Goal: Information Seeking & Learning: Compare options

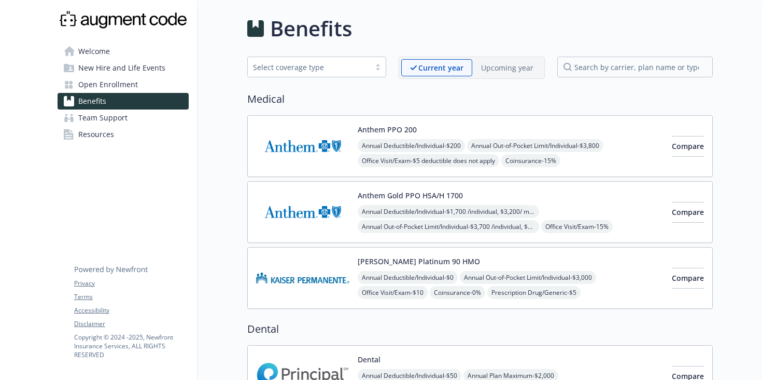
click at [473, 198] on div "Anthem Gold PPO HSA/H 1700 Annual Deductible/Individual - $1,700 /individual, $…" at bounding box center [511, 212] width 306 height 44
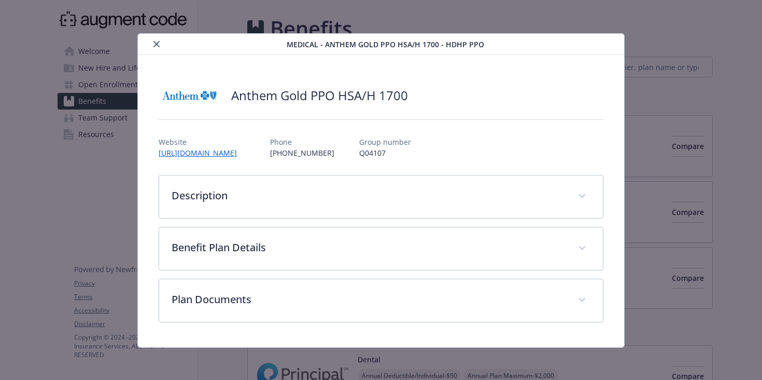
scroll to position [1, 0]
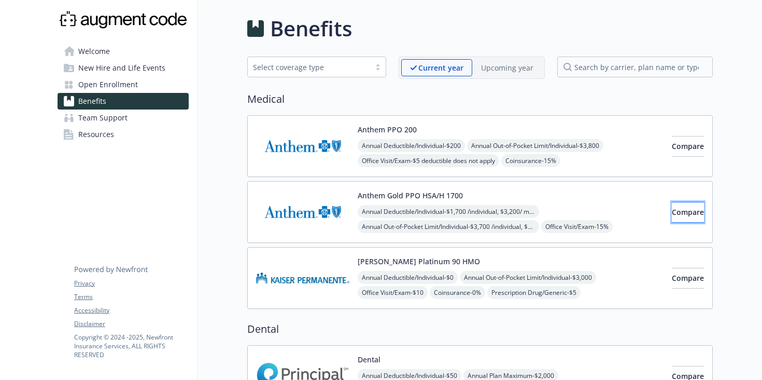
click at [683, 217] on button "Compare" at bounding box center [688, 212] width 32 height 21
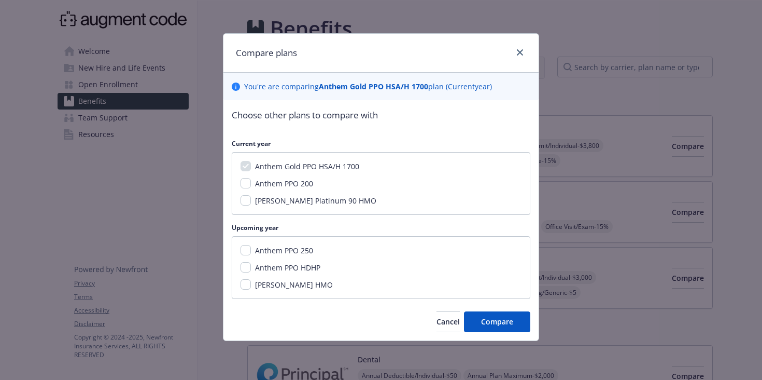
click at [251, 181] on div "Anthem PPO 200" at bounding box center [283, 183] width 64 height 11
click at [247, 183] on input "Anthem PPO 200" at bounding box center [246, 183] width 10 height 10
checkbox input "true"
click at [518, 47] on link "close" at bounding box center [520, 52] width 12 height 12
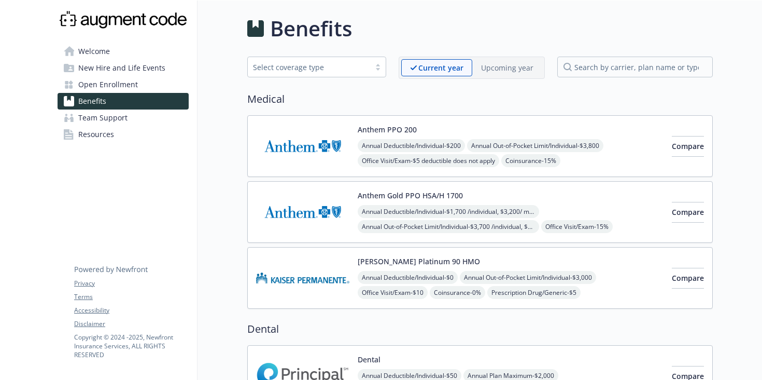
click at [501, 75] on div "Upcoming year" at bounding box center [507, 67] width 70 height 17
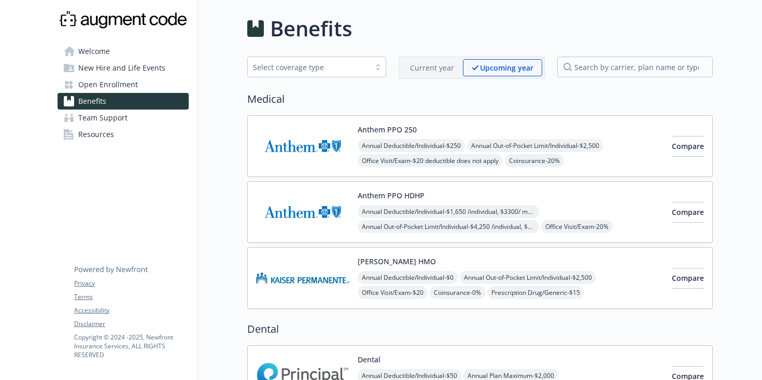
click at [447, 71] on p "Current year" at bounding box center [432, 67] width 44 height 11
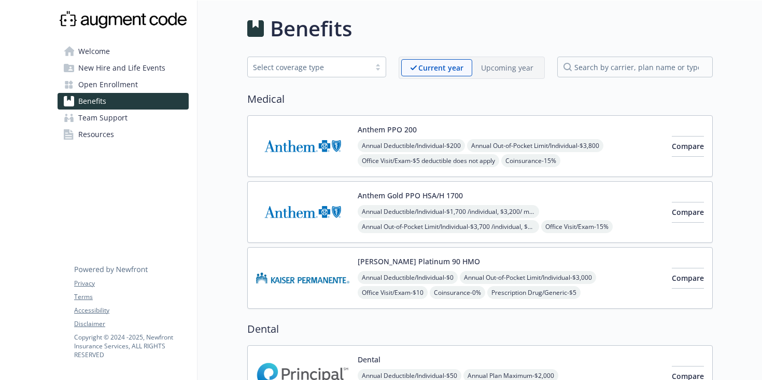
click at [487, 63] on p "Upcoming year" at bounding box center [507, 67] width 52 height 11
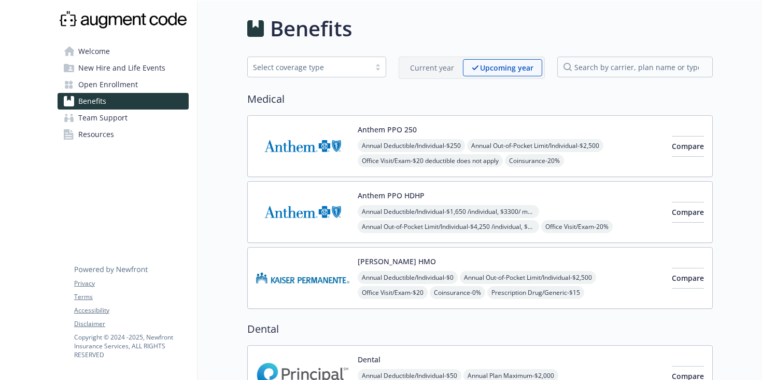
click at [446, 61] on div "Current year" at bounding box center [432, 67] width 62 height 17
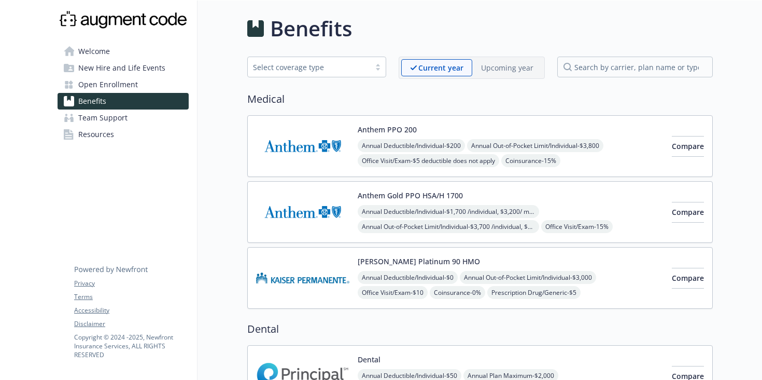
click at [507, 61] on div "Upcoming year" at bounding box center [507, 67] width 70 height 17
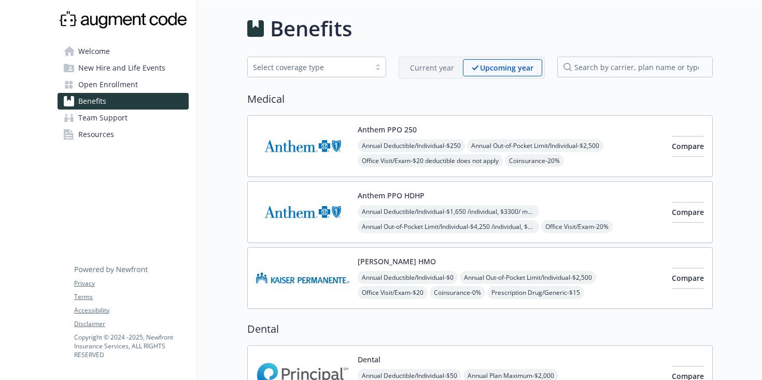
click at [426, 65] on p "Current year" at bounding box center [432, 67] width 44 height 11
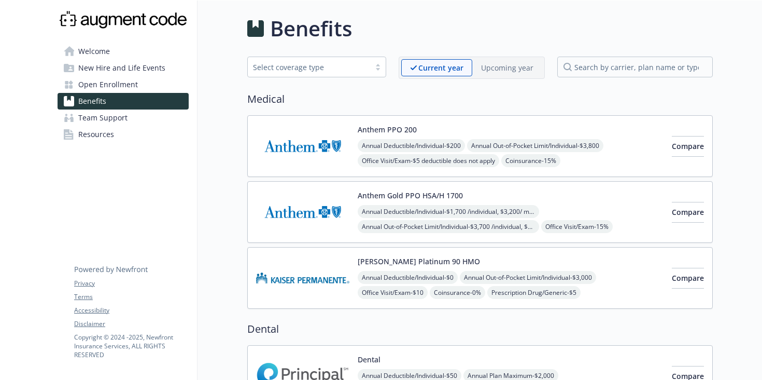
click at [497, 70] on p "Upcoming year" at bounding box center [507, 67] width 52 height 11
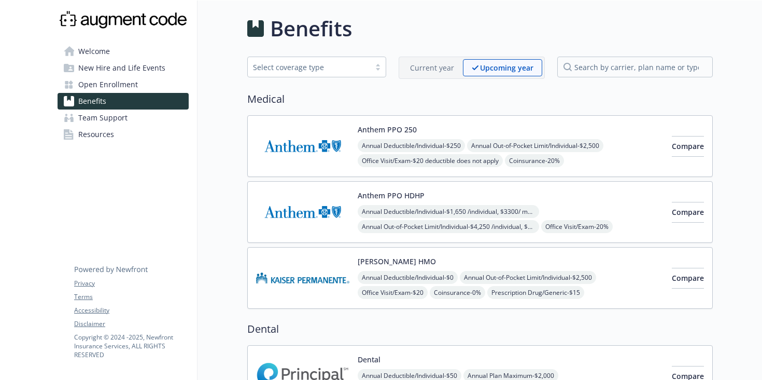
click at [441, 64] on p "Current year" at bounding box center [432, 67] width 44 height 11
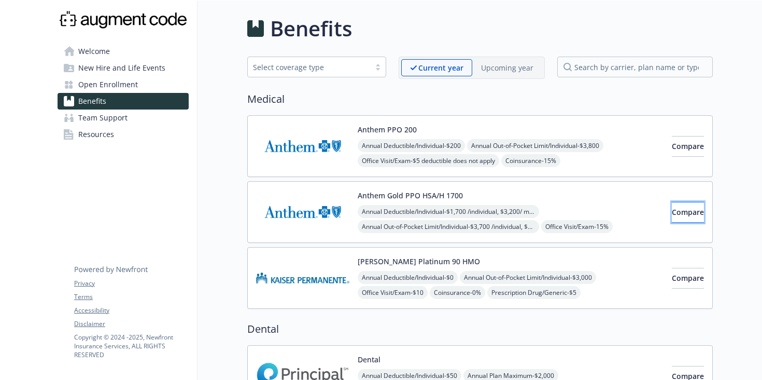
click at [682, 212] on span "Compare" at bounding box center [688, 212] width 32 height 10
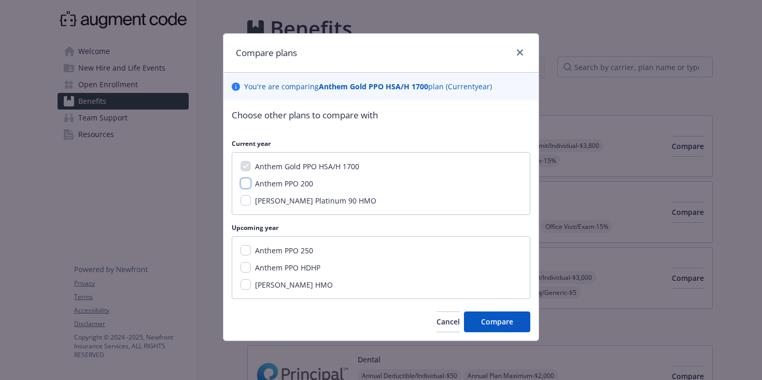
click at [246, 179] on input "Anthem PPO 200" at bounding box center [246, 183] width 10 height 10
checkbox input "true"
click at [251, 247] on div "Anthem PPO 250" at bounding box center [283, 250] width 64 height 11
click at [246, 251] on input "Anthem PPO 250" at bounding box center [246, 250] width 10 height 10
checkbox input "true"
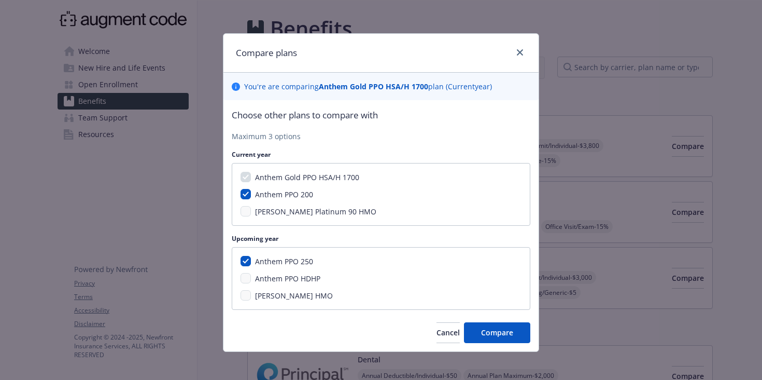
click at [246, 267] on div "Anthem PPO 250 Anthem PPO HDHP [PERSON_NAME] HMO" at bounding box center [381, 278] width 299 height 63
click at [247, 194] on input "Anthem PPO 200" at bounding box center [246, 194] width 10 height 10
checkbox input "false"
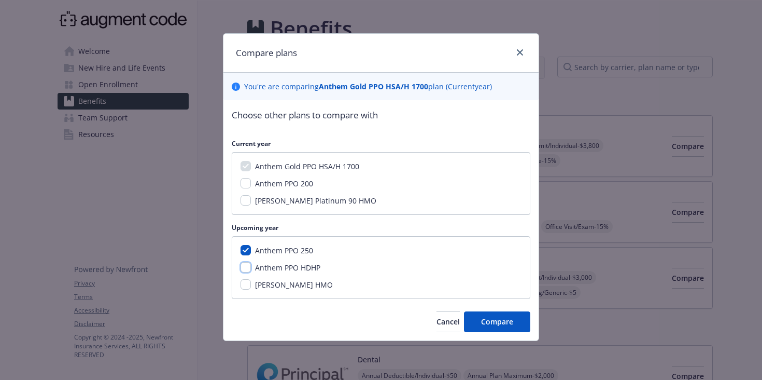
click at [244, 265] on input "Anthem PPO HDHP" at bounding box center [246, 267] width 10 height 10
checkbox input "true"
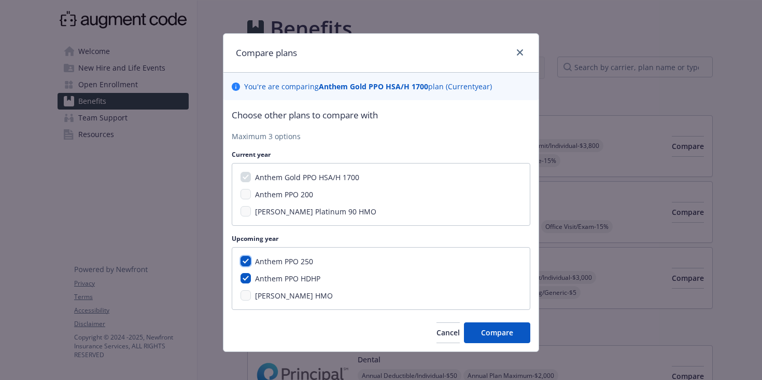
click at [247, 262] on input "Anthem PPO 250" at bounding box center [246, 261] width 10 height 10
checkbox input "false"
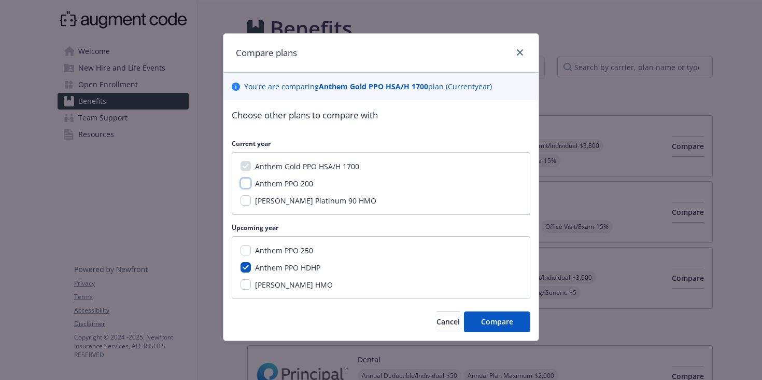
click at [244, 184] on input "Anthem PPO 200" at bounding box center [246, 183] width 10 height 10
checkbox input "true"
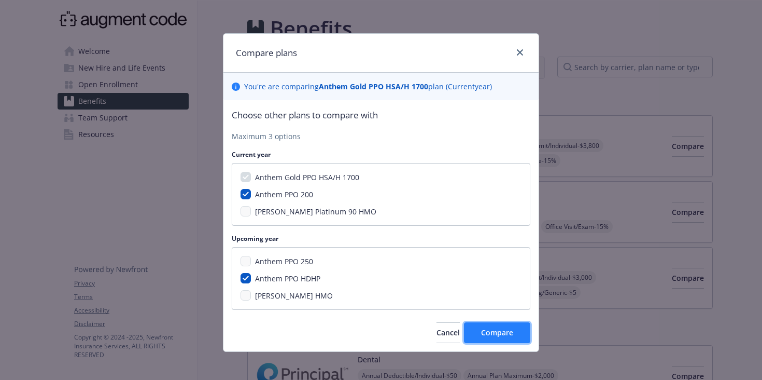
click at [515, 335] on button "Compare" at bounding box center [497, 332] width 66 height 21
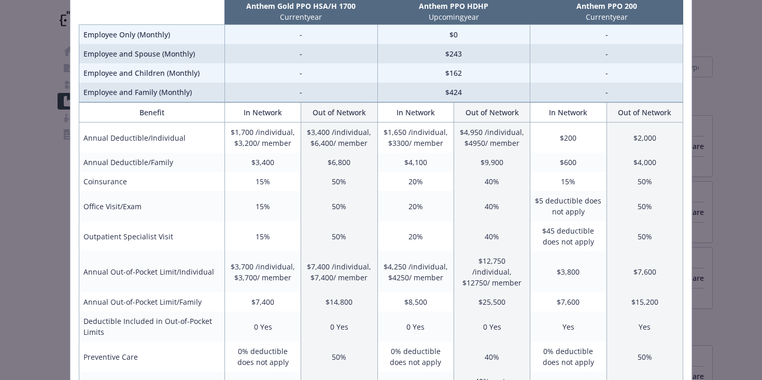
scroll to position [62, 0]
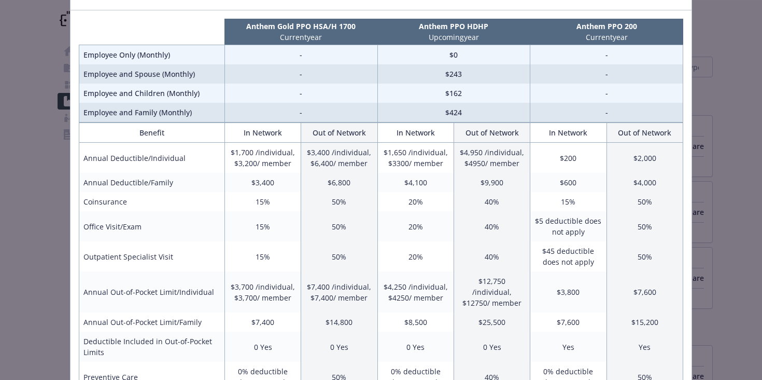
click at [742, 157] on div "Benefits Info Anthem Gold PPO HSA/H 1700 Current year Anthem PPO HDHP Upcoming …" at bounding box center [381, 190] width 762 height 380
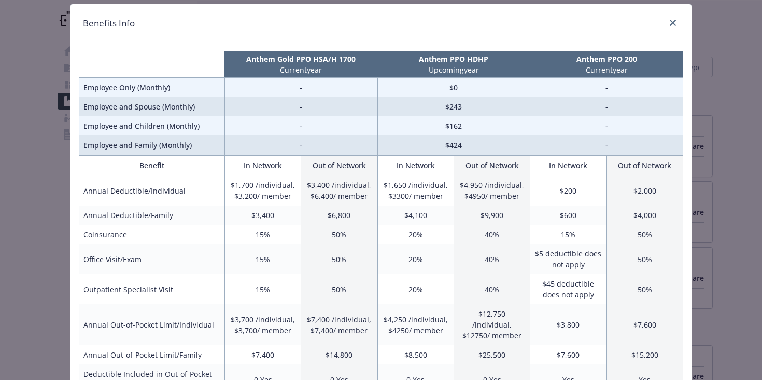
scroll to position [1, 0]
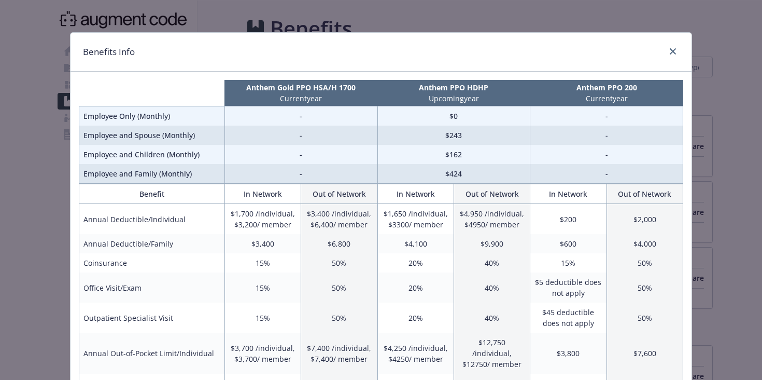
click at [668, 45] on div "compare plan details" at bounding box center [671, 51] width 17 height 13
click at [673, 49] on icon "close" at bounding box center [673, 51] width 6 height 6
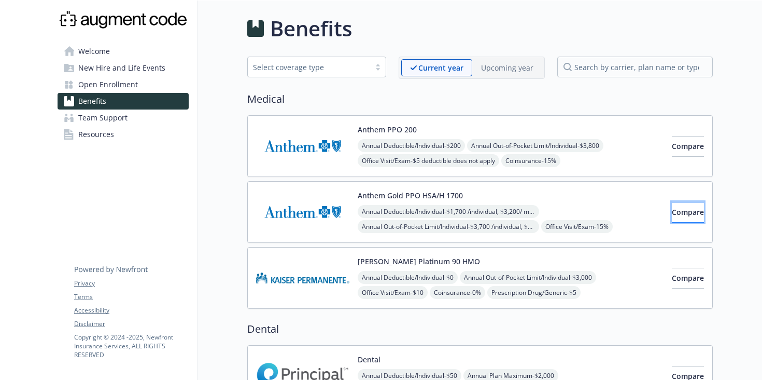
click at [688, 212] on button "Compare" at bounding box center [688, 212] width 32 height 21
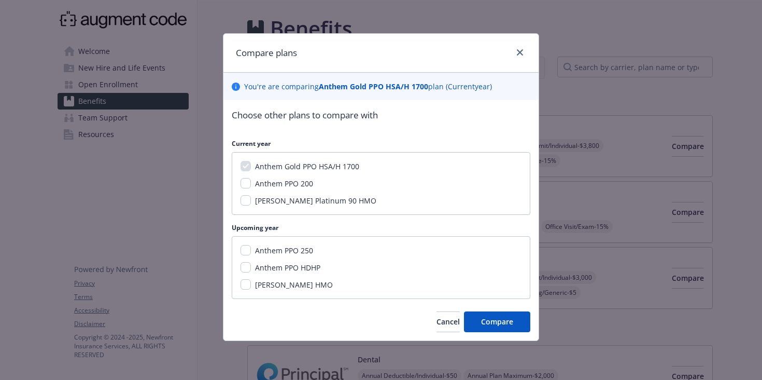
click at [688, 207] on div "Compare plans You ' re are comparing Anthem Gold PPO HSA/H 1700 plan ( Current …" at bounding box center [381, 190] width 762 height 380
click at [519, 63] on div "Compare plans" at bounding box center [380, 53] width 315 height 39
click at [519, 54] on icon "close" at bounding box center [520, 52] width 6 height 6
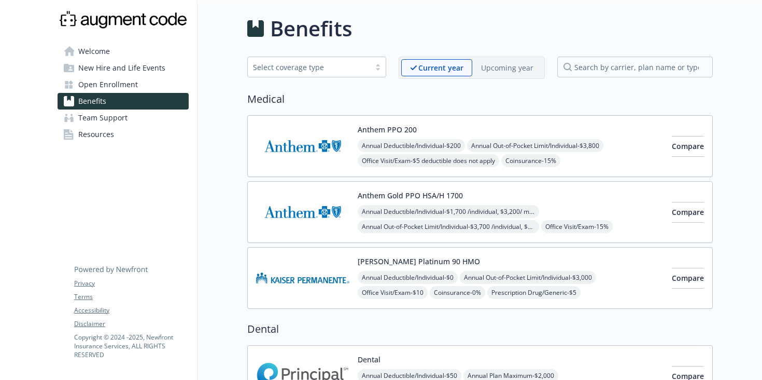
click at [493, 68] on p "Upcoming year" at bounding box center [507, 67] width 52 height 11
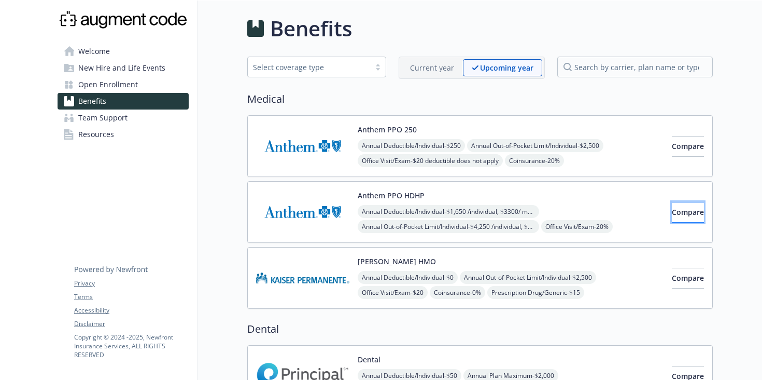
click at [678, 219] on button "Compare" at bounding box center [688, 212] width 32 height 21
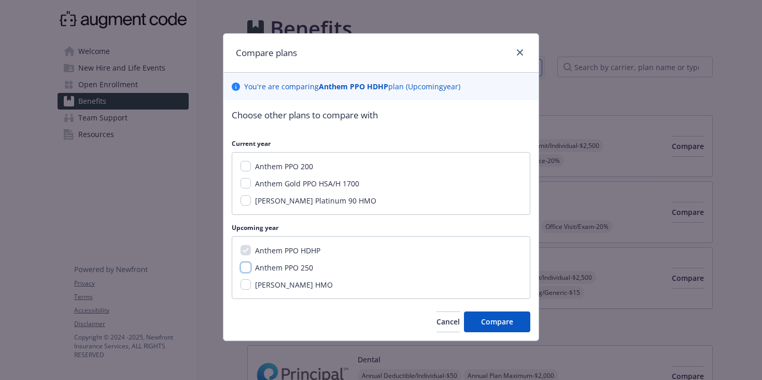
click at [249, 271] on input "Anthem PPO 250" at bounding box center [246, 267] width 10 height 10
checkbox input "true"
click at [514, 317] on button "Compare" at bounding box center [497, 321] width 66 height 21
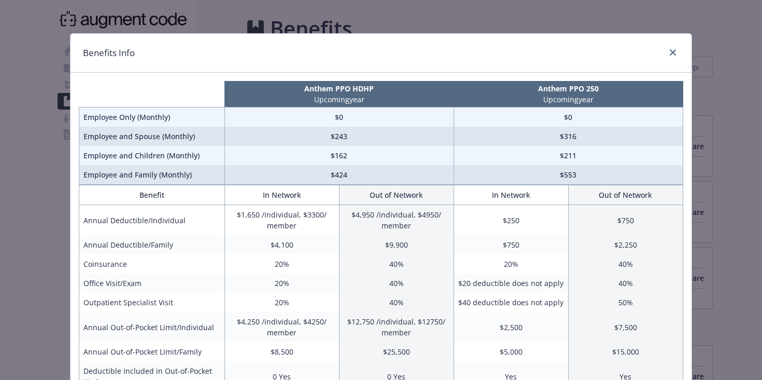
click at [513, 227] on td "$250" at bounding box center [511, 220] width 115 height 31
click at [673, 45] on div "Benefits Info" at bounding box center [381, 53] width 621 height 39
click at [673, 46] on link "close" at bounding box center [673, 52] width 12 height 12
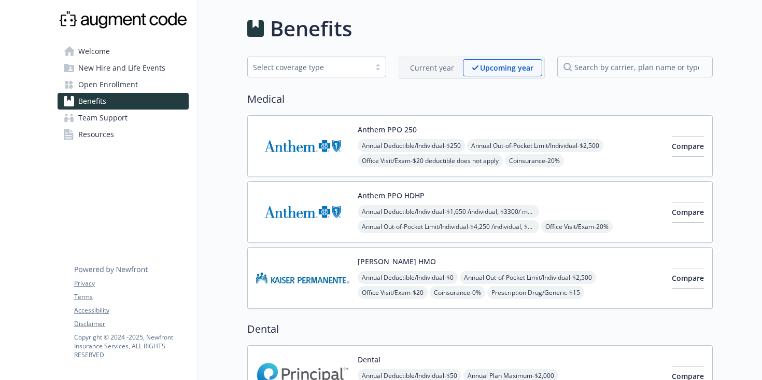
click at [333, 209] on img at bounding box center [302, 212] width 93 height 44
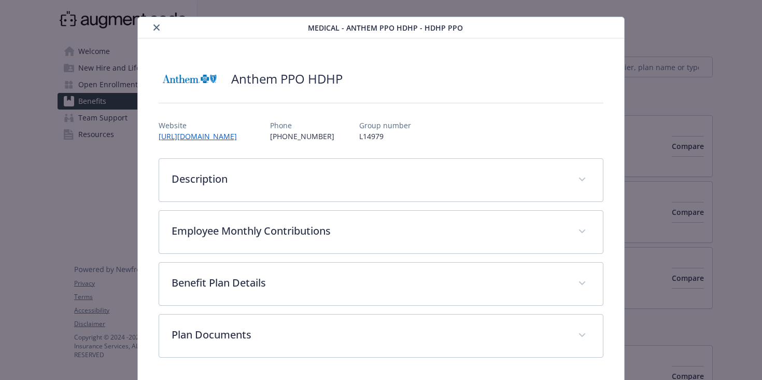
scroll to position [53, 0]
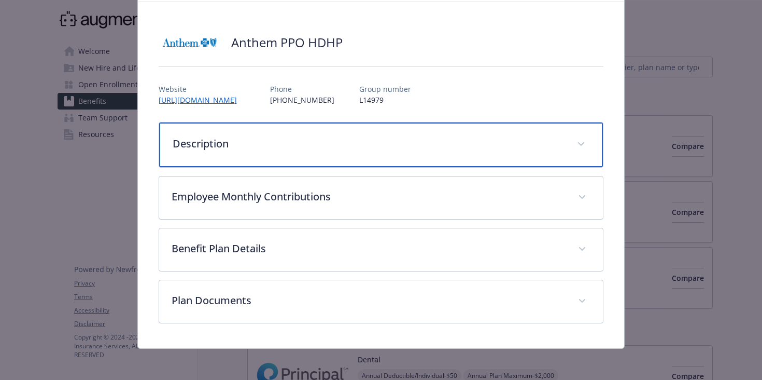
click at [345, 155] on div "Description" at bounding box center [381, 144] width 444 height 45
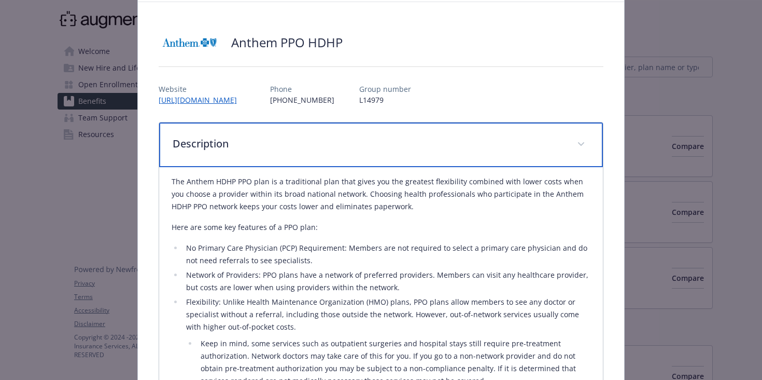
click at [355, 159] on div "Description" at bounding box center [381, 144] width 444 height 45
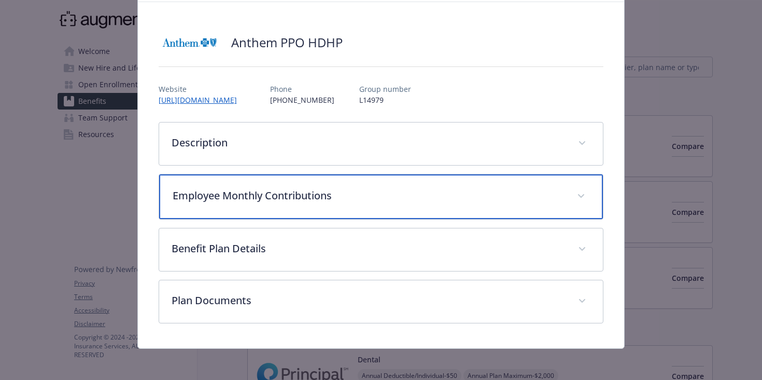
click at [363, 183] on div "Employee Monthly Contributions" at bounding box center [381, 196] width 444 height 45
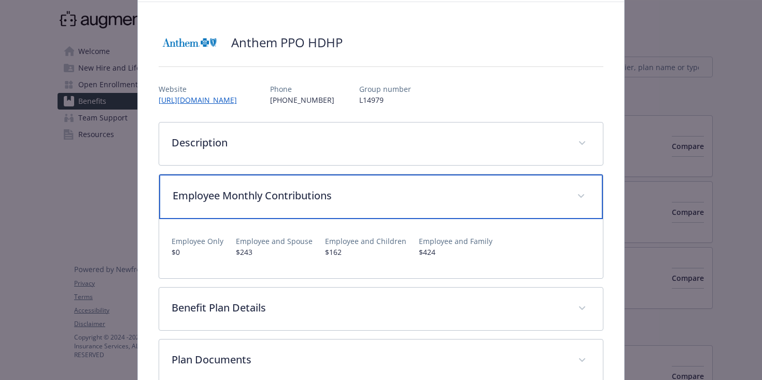
click at [366, 192] on p "Employee Monthly Contributions" at bounding box center [369, 196] width 393 height 16
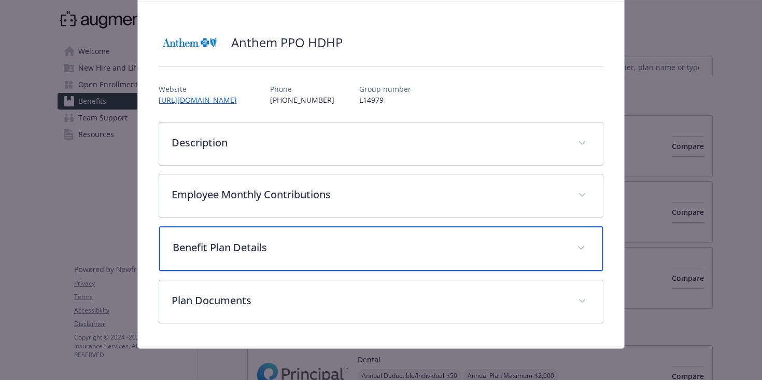
click at [360, 236] on div "Benefit Plan Details" at bounding box center [381, 248] width 444 height 45
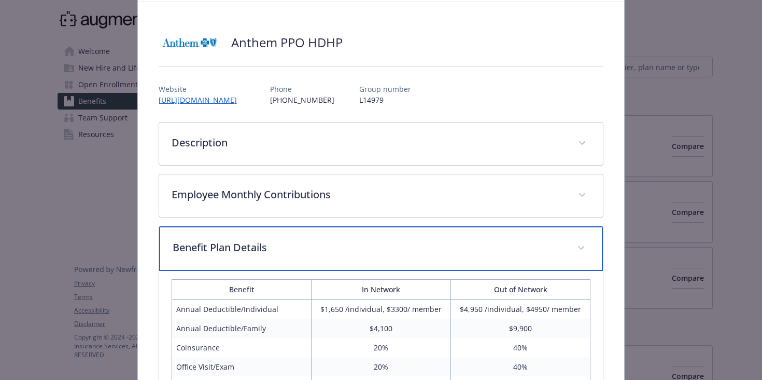
scroll to position [160, 0]
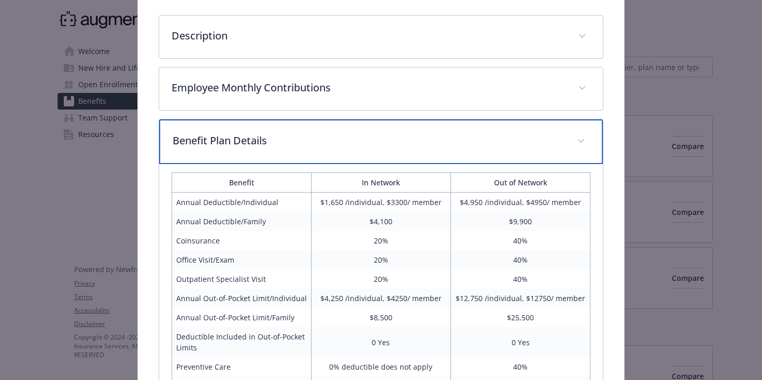
click at [415, 157] on div "Benefit Plan Details" at bounding box center [381, 141] width 444 height 45
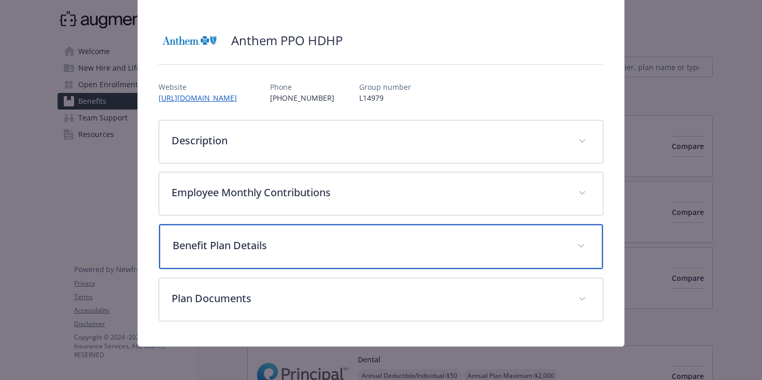
scroll to position [55, 0]
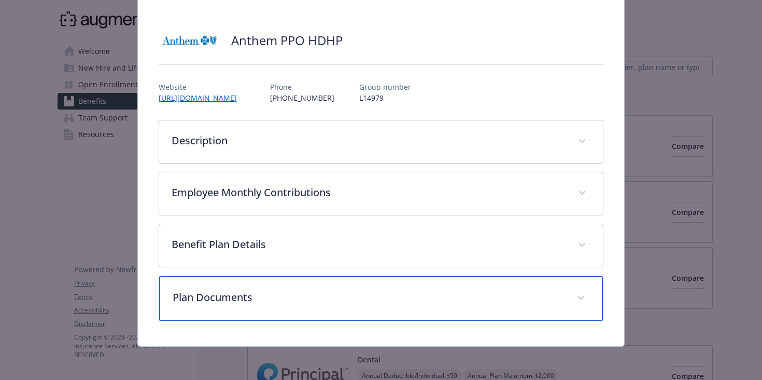
click at [404, 312] on div "Plan Documents" at bounding box center [381, 298] width 444 height 45
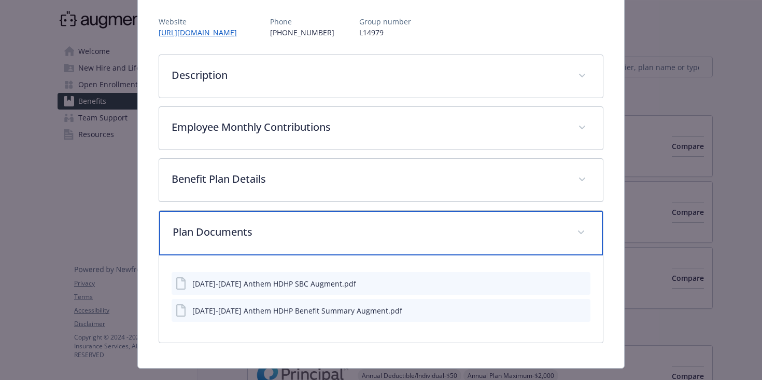
scroll to position [142, 0]
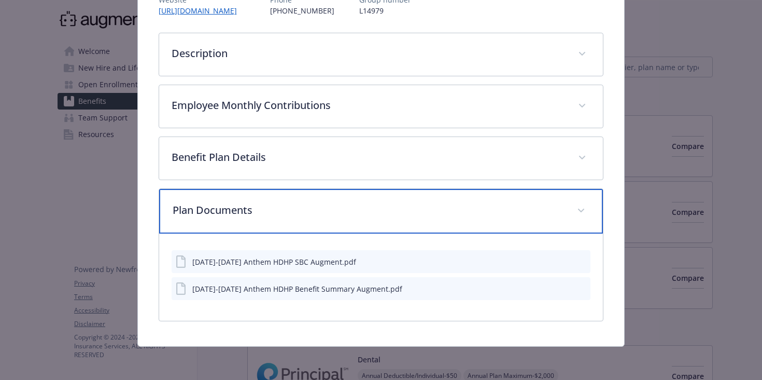
click at [416, 201] on div "Plan Documents" at bounding box center [381, 211] width 444 height 45
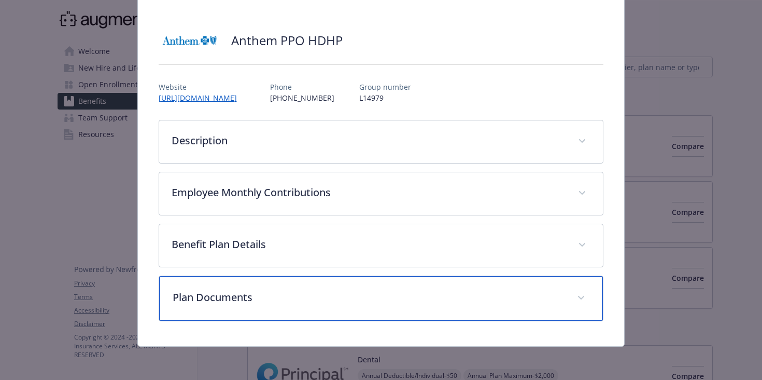
scroll to position [55, 0]
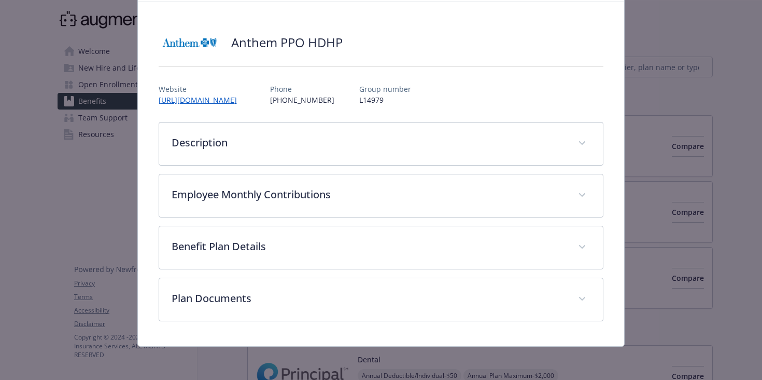
click at [618, 72] on div "Anthem PPO HDHP Website [URL][DOMAIN_NAME] Phone [PHONE_NUMBER] Group number L1…" at bounding box center [381, 174] width 487 height 344
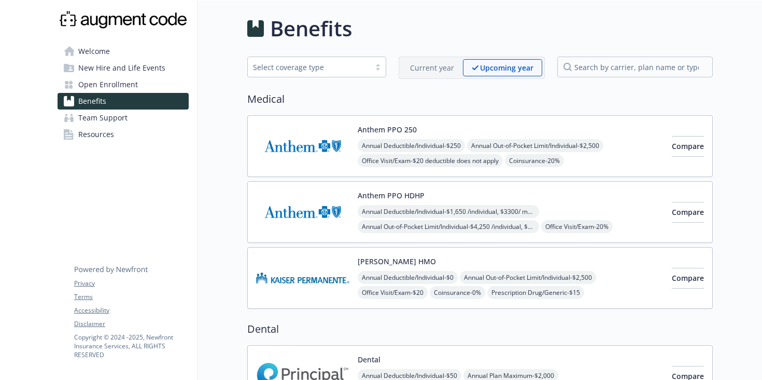
click at [454, 194] on div "Anthem PPO HDHP Annual Deductible/Individual - $1,650 /individual, $3300/ membe…" at bounding box center [511, 212] width 306 height 44
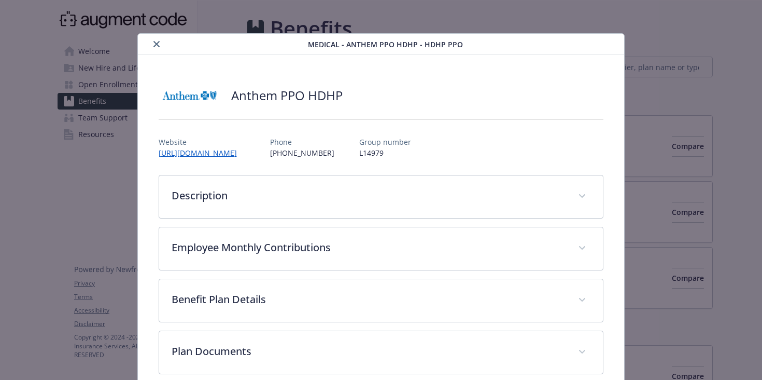
scroll to position [17, 0]
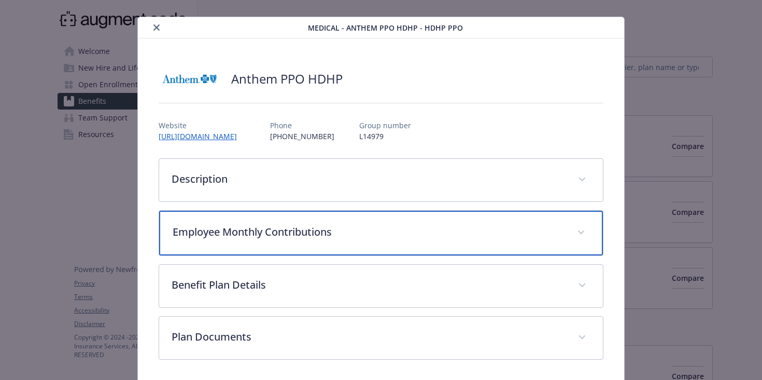
click at [295, 237] on p "Employee Monthly Contributions" at bounding box center [369, 232] width 393 height 16
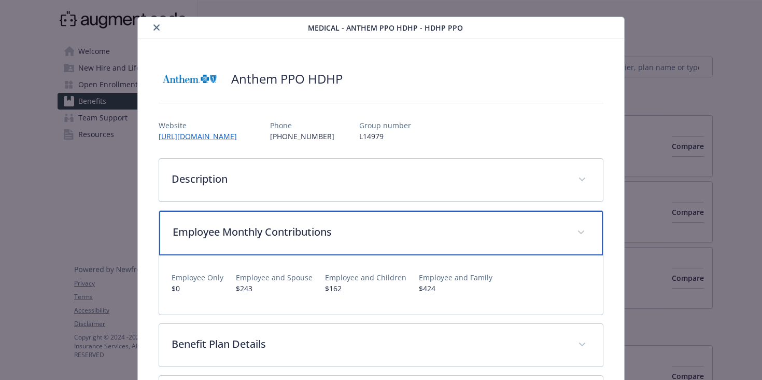
click at [311, 233] on p "Employee Monthly Contributions" at bounding box center [369, 232] width 393 height 16
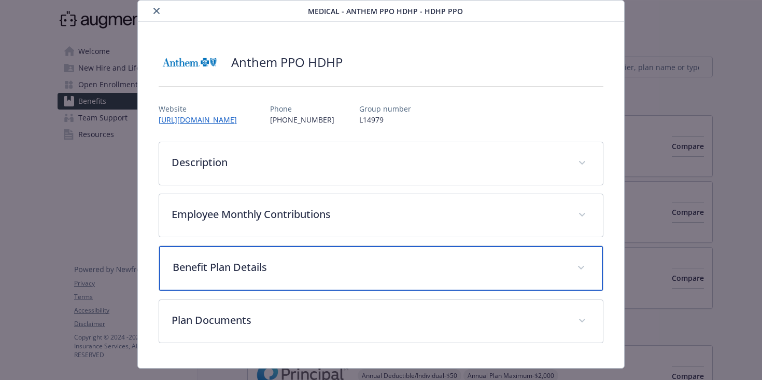
click at [309, 256] on div "Benefit Plan Details" at bounding box center [381, 268] width 444 height 45
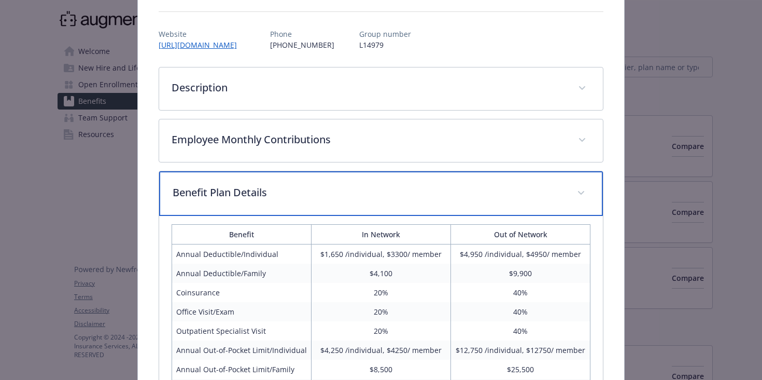
scroll to position [141, 0]
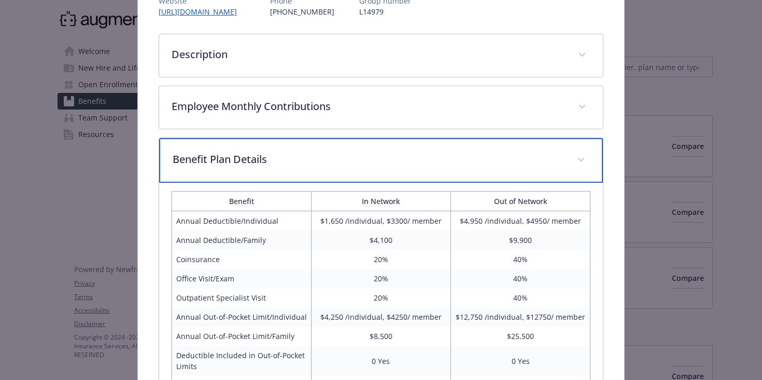
click at [354, 174] on div "Benefit Plan Details" at bounding box center [381, 160] width 444 height 45
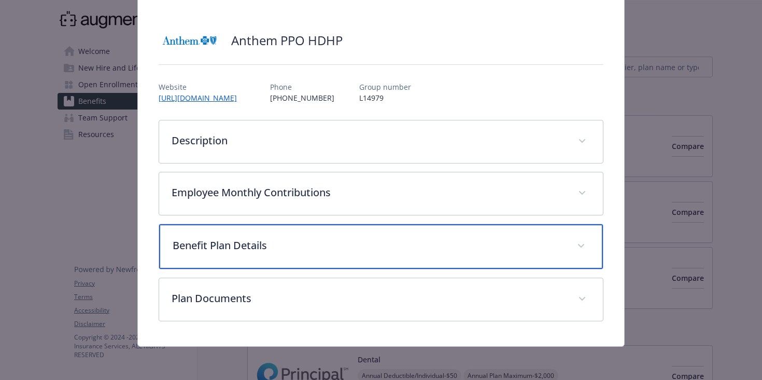
scroll to position [55, 0]
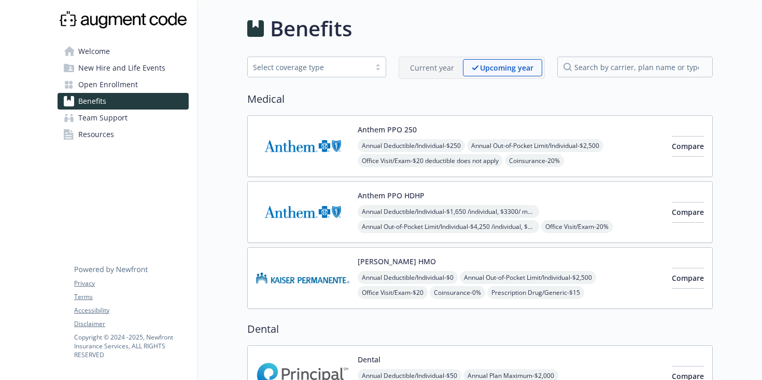
click at [145, 54] on link "Welcome" at bounding box center [123, 51] width 131 height 17
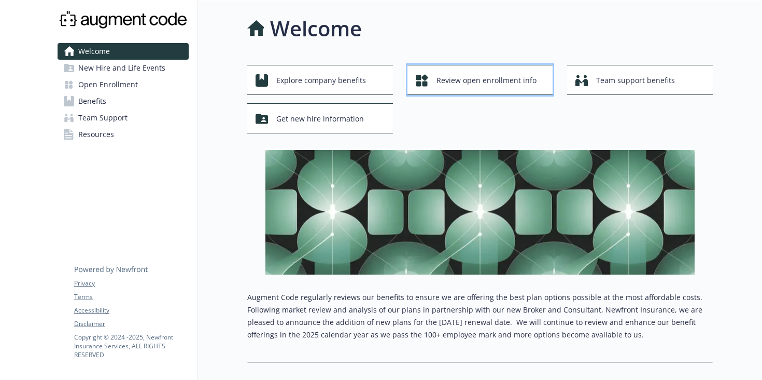
click at [449, 78] on span "Review open enrollment info" at bounding box center [487, 81] width 100 height 20
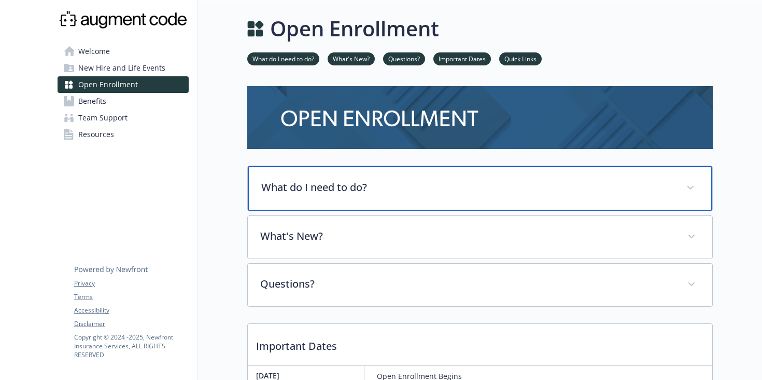
click at [419, 192] on p "What do I need to do?" at bounding box center [467, 187] width 413 height 16
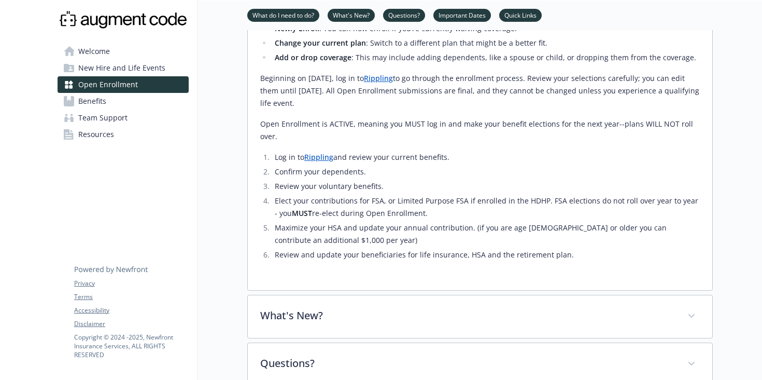
scroll to position [323, 0]
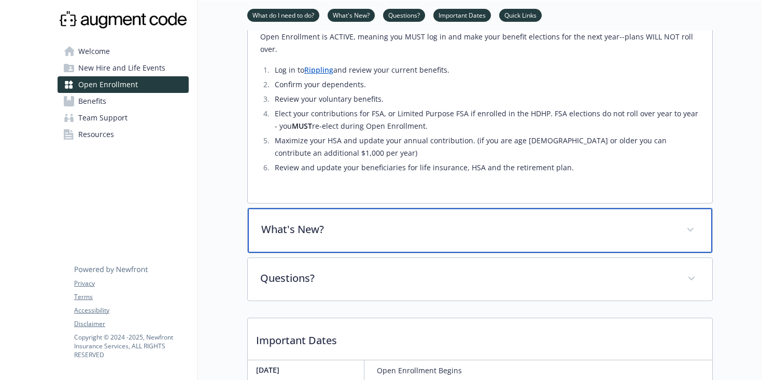
click at [419, 208] on div "What's New?" at bounding box center [480, 230] width 465 height 45
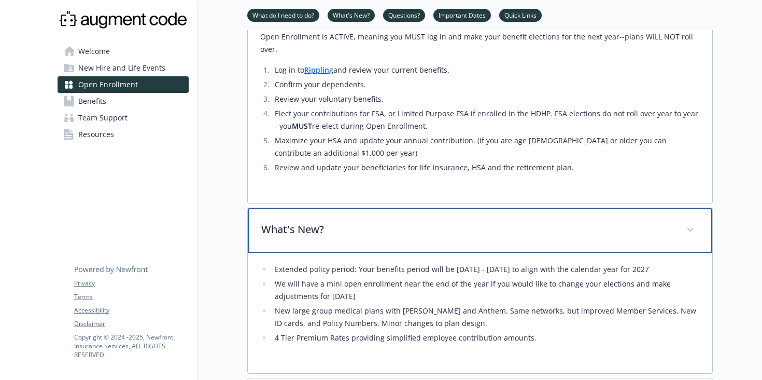
click at [419, 208] on div "What's New?" at bounding box center [480, 230] width 465 height 45
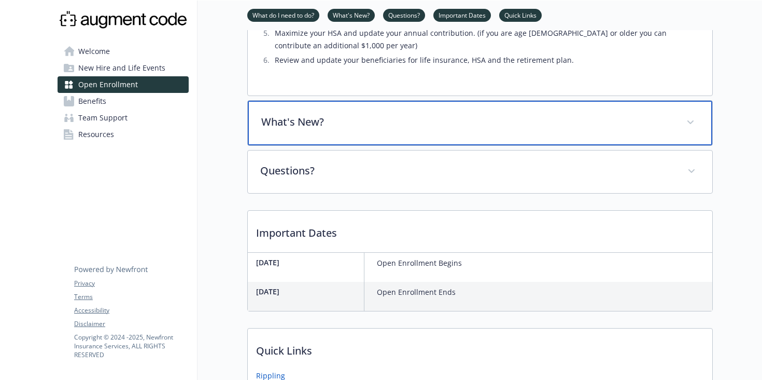
scroll to position [499, 0]
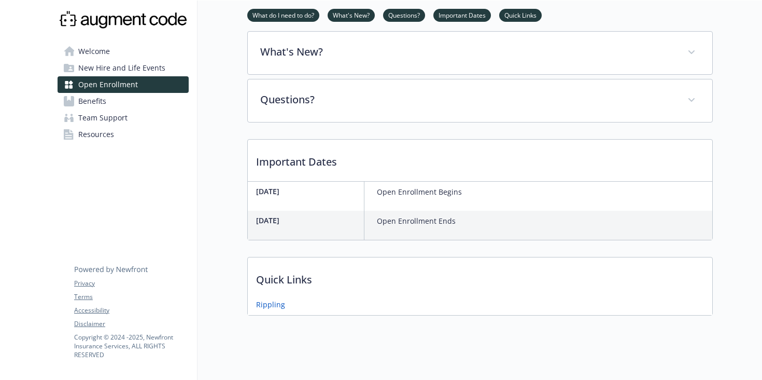
click at [101, 98] on span "Benefits" at bounding box center [92, 101] width 28 height 17
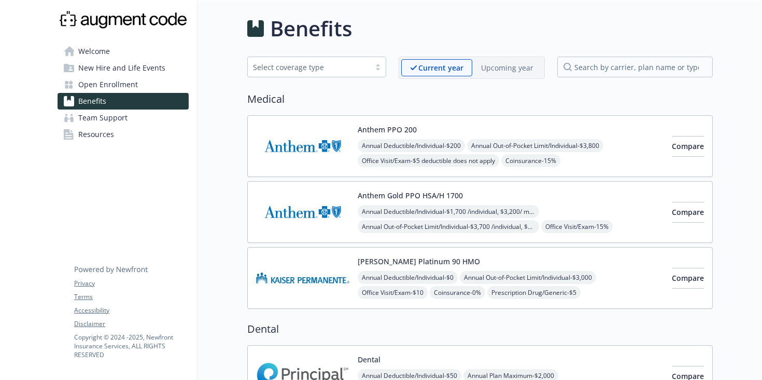
click at [513, 69] on p "Upcoming year" at bounding box center [507, 67] width 52 height 11
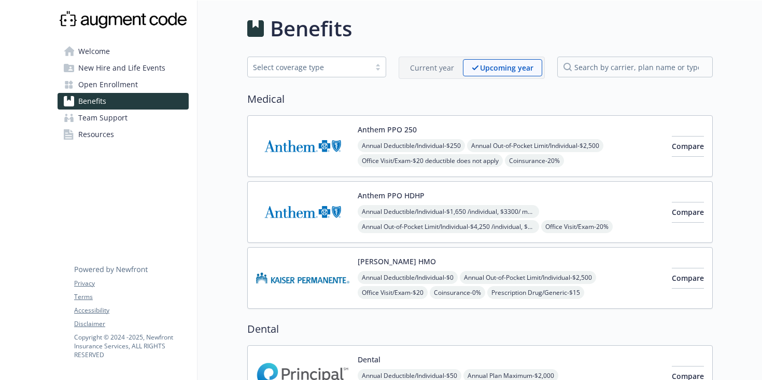
click at [331, 220] on img at bounding box center [302, 212] width 93 height 44
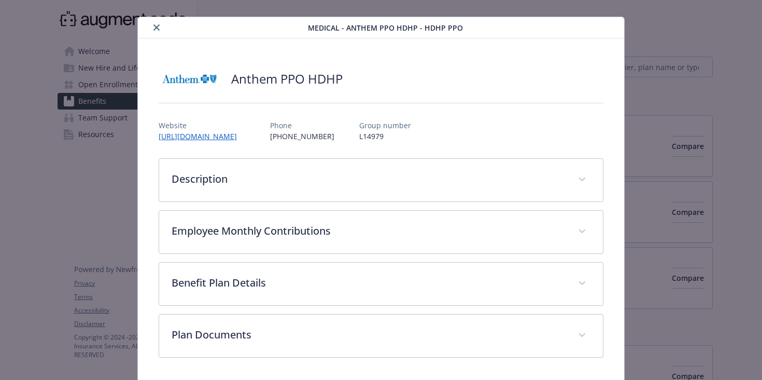
scroll to position [53, 0]
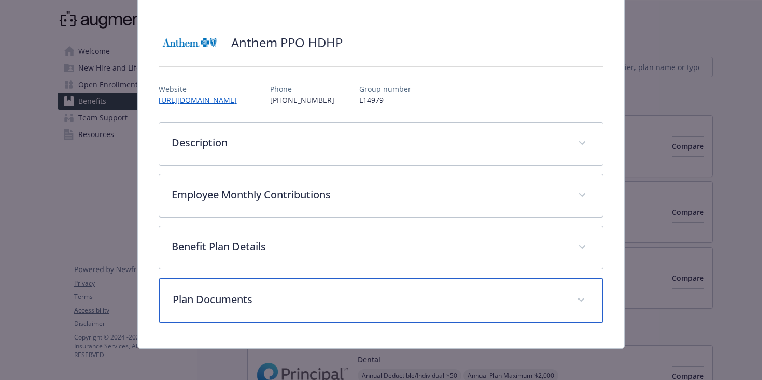
click at [365, 288] on div "Plan Documents" at bounding box center [381, 300] width 444 height 45
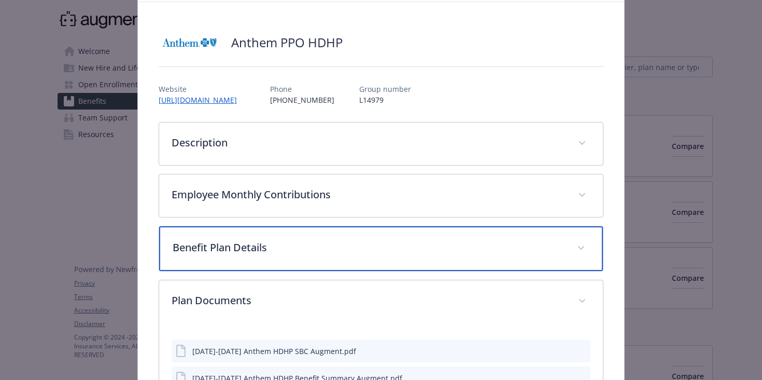
click at [365, 243] on p "Benefit Plan Details" at bounding box center [369, 248] width 393 height 16
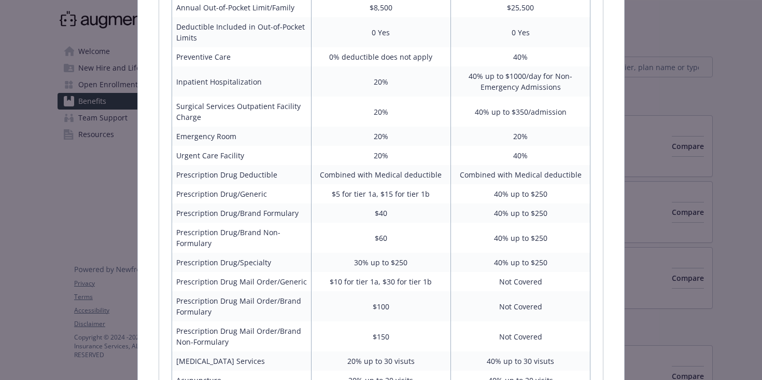
scroll to position [471, 0]
